Goal: Task Accomplishment & Management: Use online tool/utility

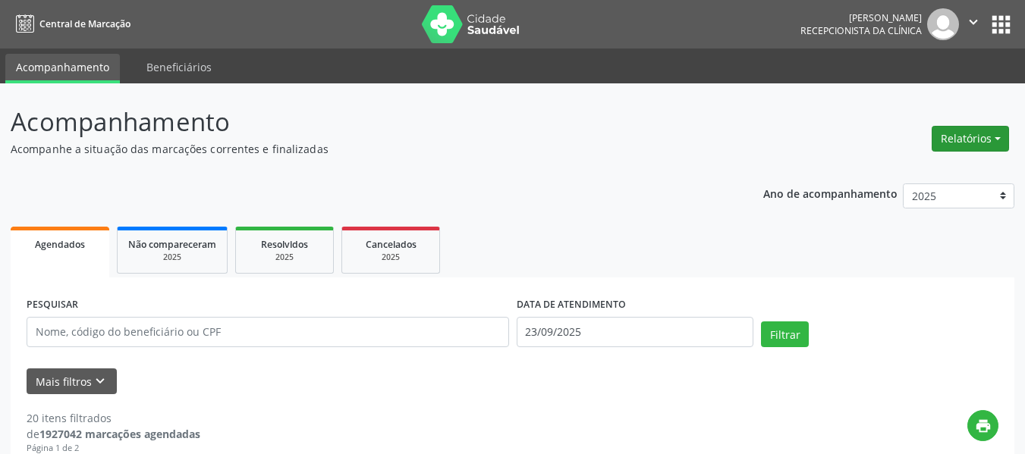
click at [971, 143] on button "Relatórios" at bounding box center [969, 139] width 77 height 26
click at [925, 193] on link "Procedimentos realizados" at bounding box center [927, 192] width 163 height 21
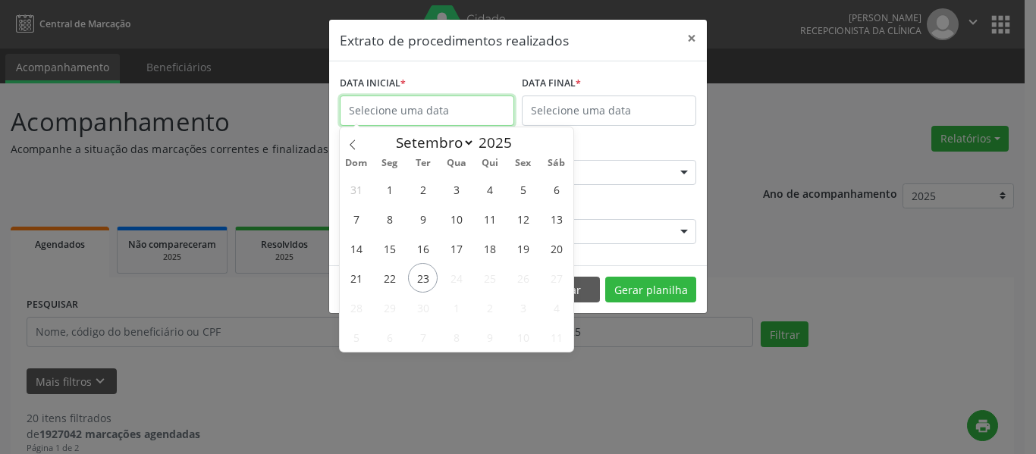
click at [461, 111] on input "text" at bounding box center [427, 111] width 174 height 30
click at [425, 280] on span "23" at bounding box center [423, 278] width 30 height 30
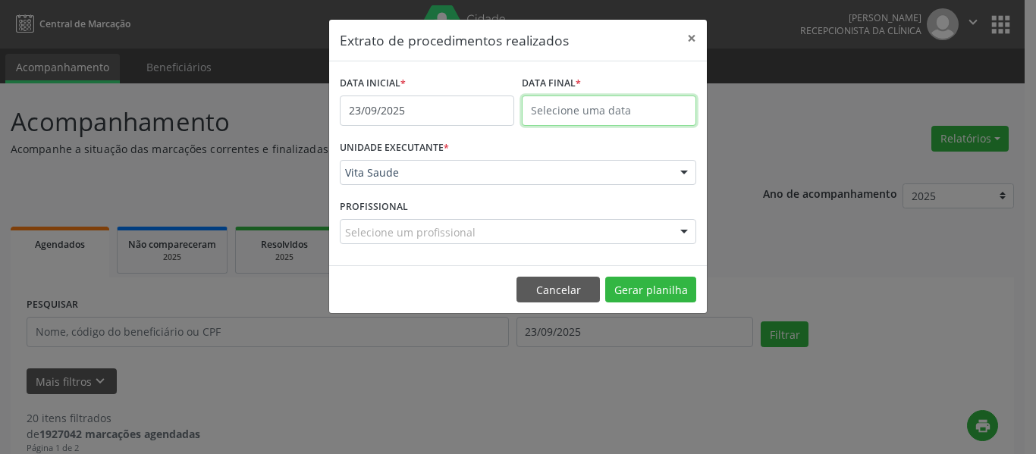
click at [595, 114] on input "text" at bounding box center [609, 111] width 174 height 30
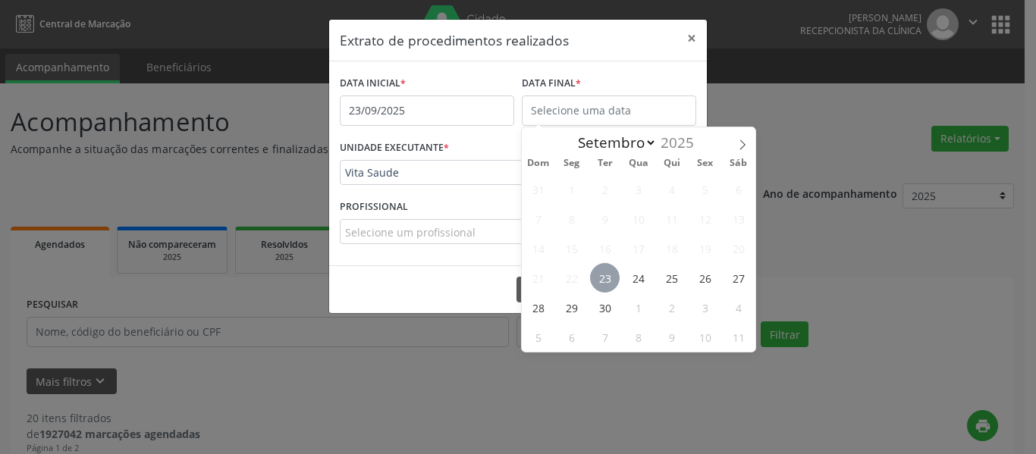
click at [603, 280] on span "23" at bounding box center [605, 278] width 30 height 30
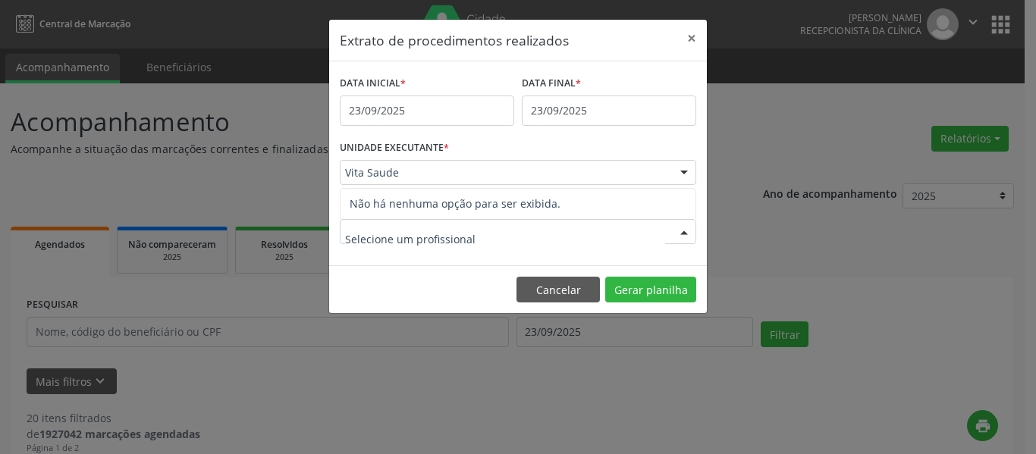
click at [586, 223] on div at bounding box center [518, 232] width 356 height 26
drag, startPoint x: 771, startPoint y: 240, endPoint x: 763, endPoint y: 244, distance: 9.2
click at [772, 240] on div "Extrato de procedimentos realizados × DATA INICIAL * [DATE] DATA FINAL * [DATE]…" at bounding box center [518, 227] width 1036 height 454
click at [695, 41] on button "×" at bounding box center [692, 38] width 30 height 37
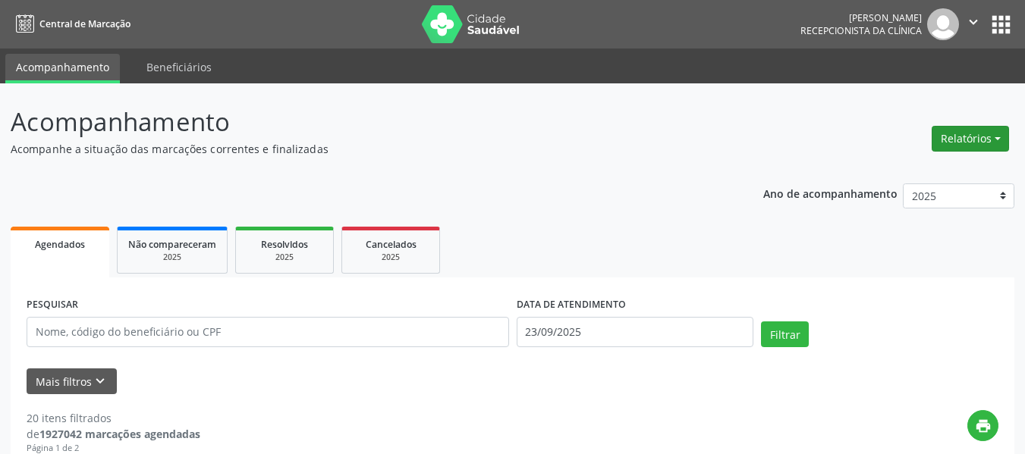
click at [950, 147] on button "Relatórios" at bounding box center [969, 139] width 77 height 26
click at [919, 166] on link "Agendamentos" at bounding box center [927, 171] width 163 height 21
select select "8"
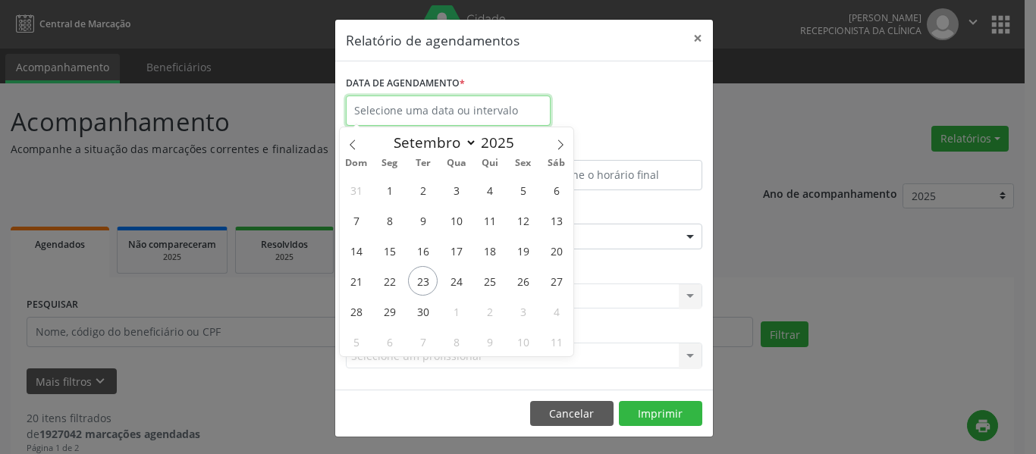
click at [469, 106] on input "text" at bounding box center [448, 111] width 205 height 30
click at [414, 285] on span "23" at bounding box center [423, 281] width 30 height 30
type input "23/09/2025"
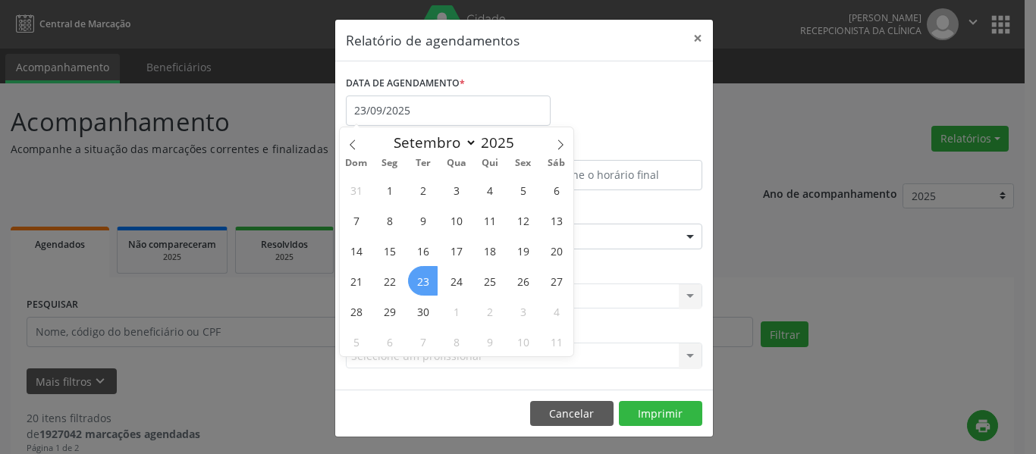
click at [415, 285] on span "23" at bounding box center [423, 281] width 30 height 30
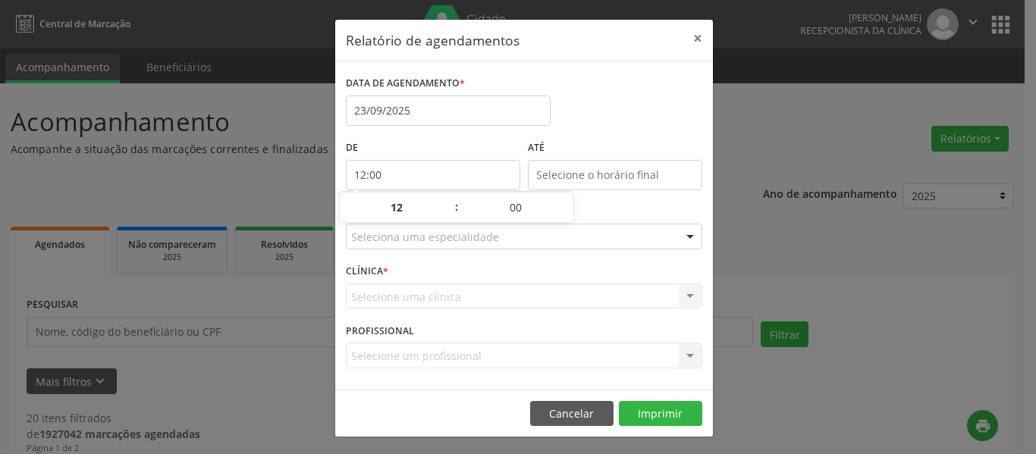
click at [449, 179] on input "12:00" at bounding box center [433, 175] width 174 height 30
click at [447, 215] on span at bounding box center [449, 215] width 11 height 15
type input "11:00"
type input "11"
click at [447, 215] on span at bounding box center [449, 215] width 11 height 15
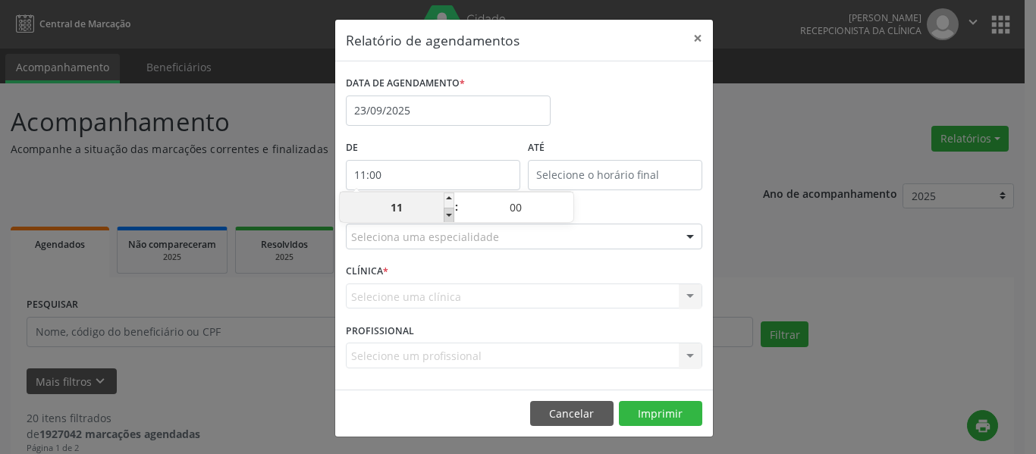
type input "10:00"
type input "10"
click at [448, 215] on span at bounding box center [449, 215] width 11 height 15
type input "09:00"
type input "09"
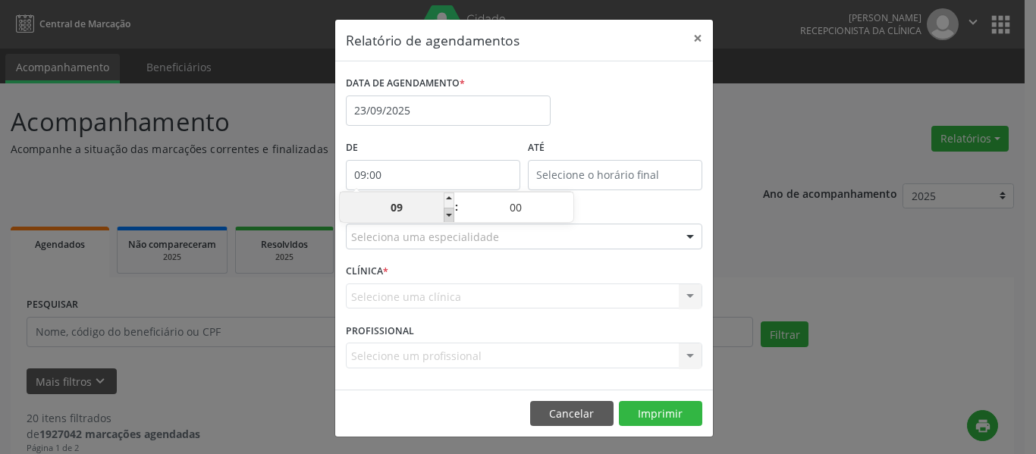
click at [448, 215] on span at bounding box center [449, 215] width 11 height 15
type input "08:00"
type input "08"
click at [449, 214] on span at bounding box center [449, 215] width 11 height 15
type input "07:00"
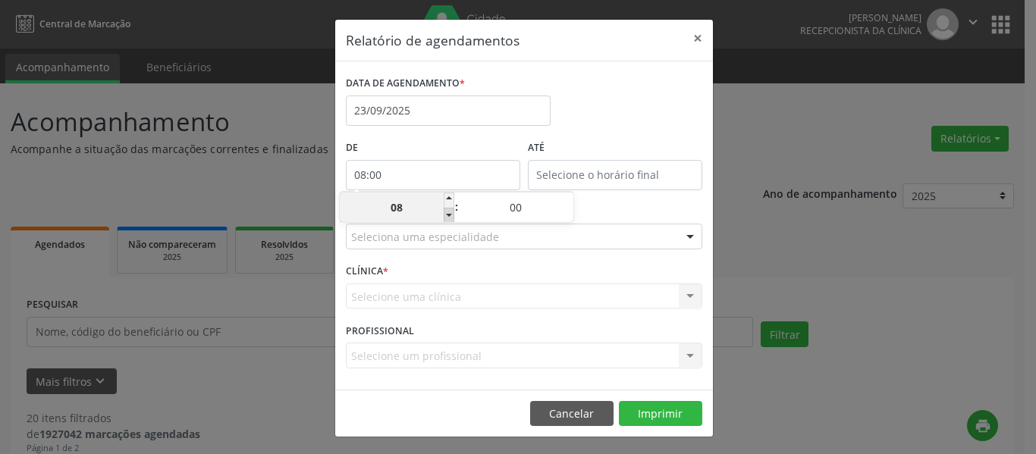
type input "07"
click at [645, 108] on div "DATA DE AGENDAMENTO * [DATE]" at bounding box center [524, 104] width 364 height 64
click at [617, 177] on input "12:00" at bounding box center [615, 175] width 174 height 30
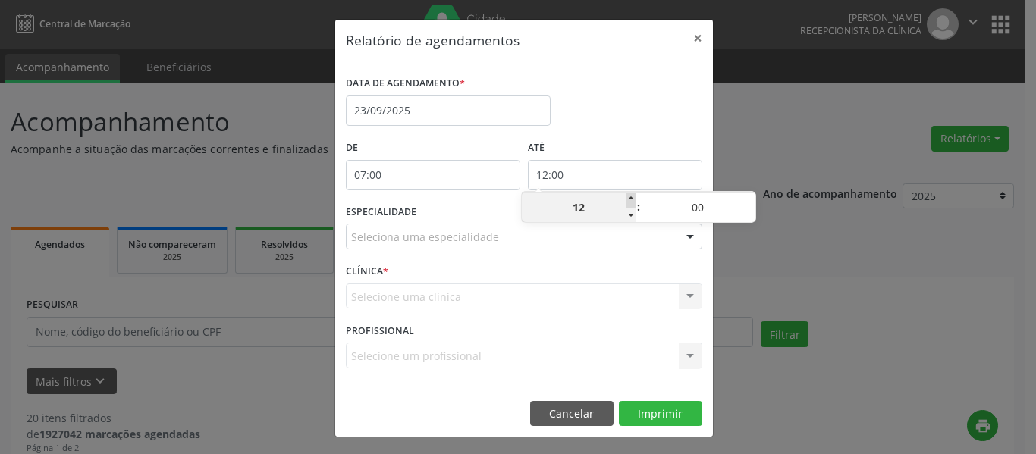
click at [630, 196] on span at bounding box center [631, 200] width 11 height 15
type input "13:00"
type input "13"
click at [630, 196] on span at bounding box center [631, 200] width 11 height 15
type input "14:00"
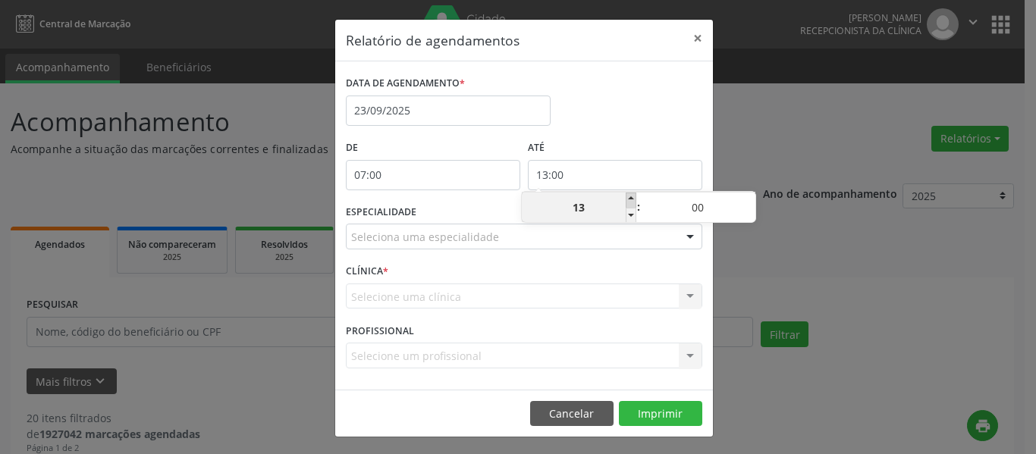
type input "14"
click at [630, 196] on span at bounding box center [631, 200] width 11 height 15
type input "15:00"
type input "15"
click at [630, 196] on span at bounding box center [631, 200] width 11 height 15
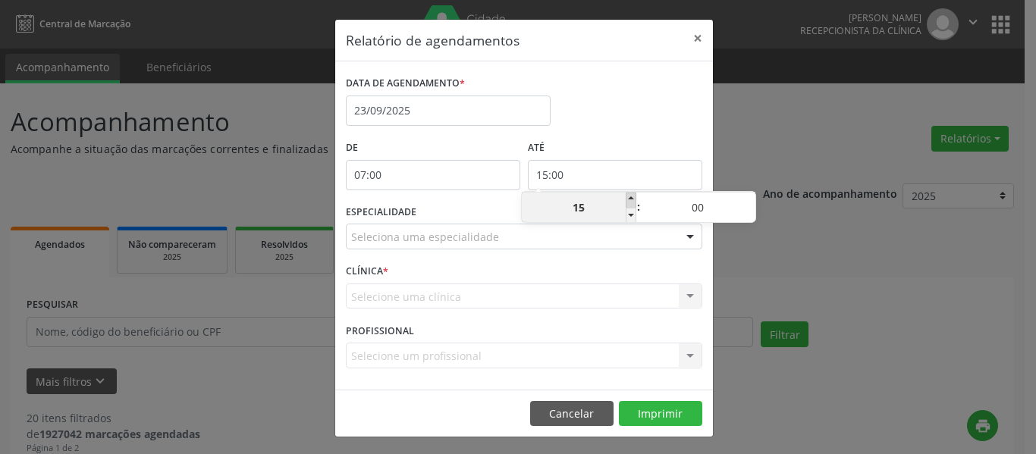
type input "16:00"
type input "16"
click at [630, 196] on span at bounding box center [631, 200] width 11 height 15
type input "17:00"
type input "17"
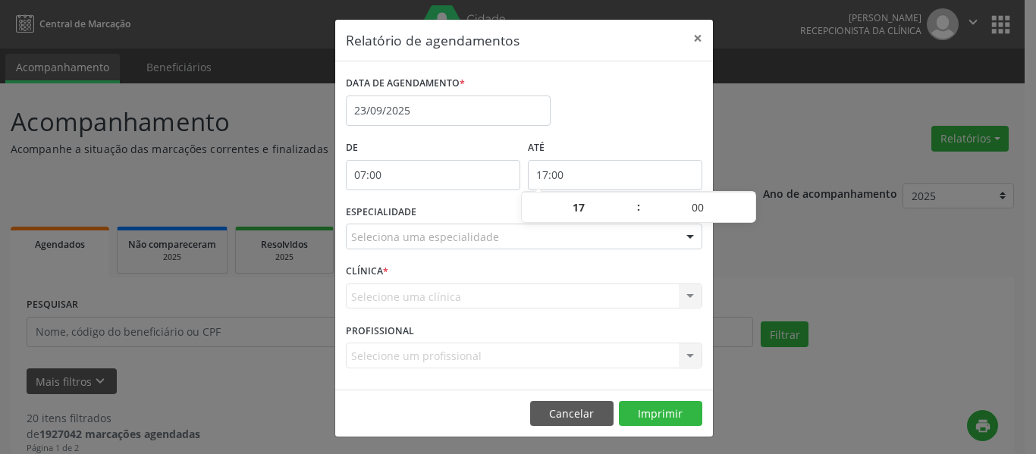
click at [595, 165] on input "17:00" at bounding box center [615, 175] width 174 height 30
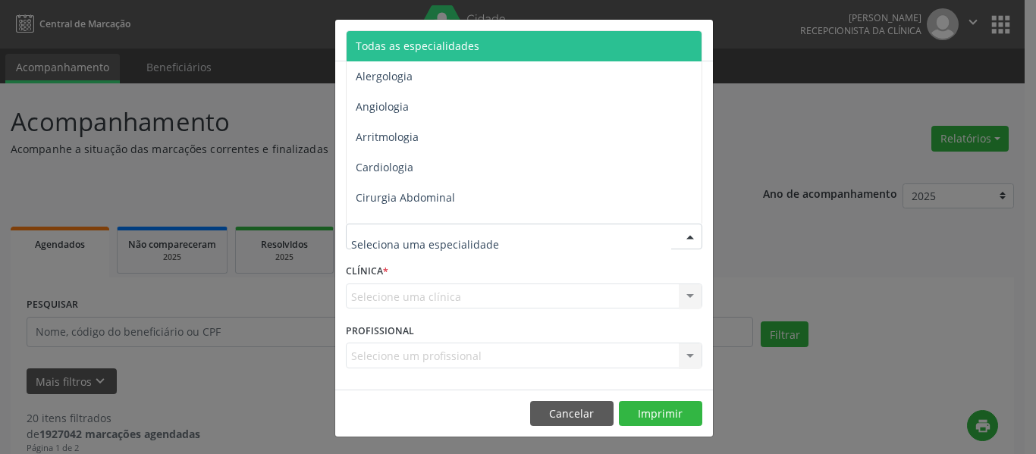
click at [438, 46] on span "Todas as especialidades" at bounding box center [418, 46] width 124 height 14
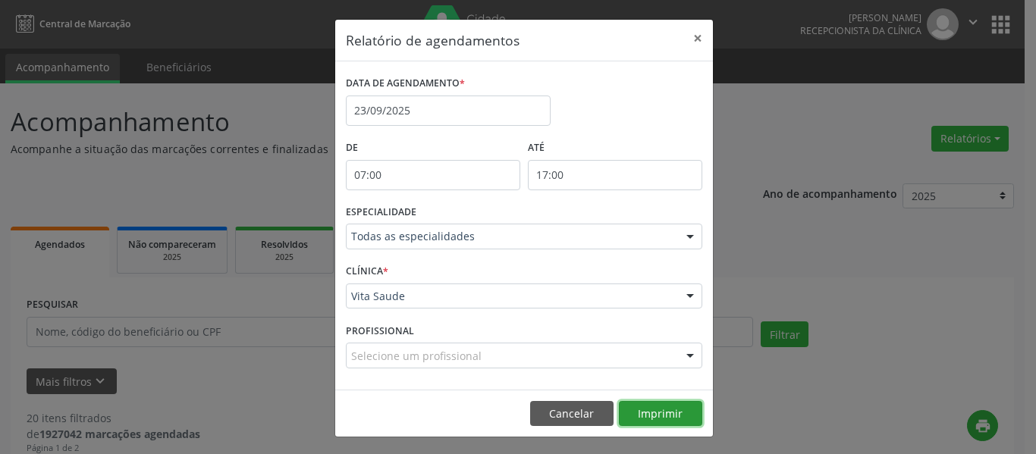
click at [661, 405] on button "Imprimir" at bounding box center [660, 414] width 83 height 26
click at [692, 39] on button "×" at bounding box center [698, 38] width 30 height 37
